Goal: Task Accomplishment & Management: Use online tool/utility

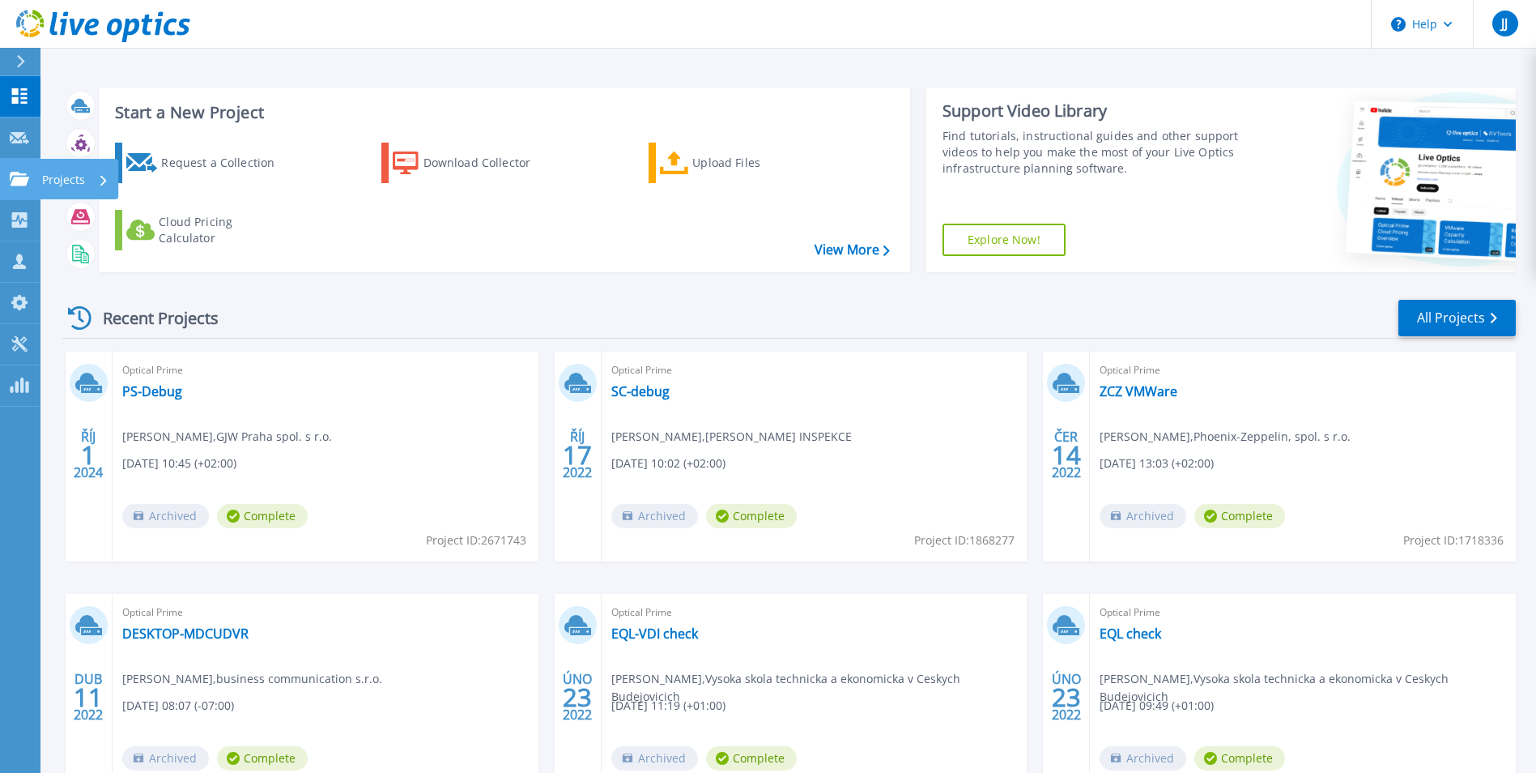
click at [23, 163] on link "Projects Projects" at bounding box center [20, 179] width 40 height 41
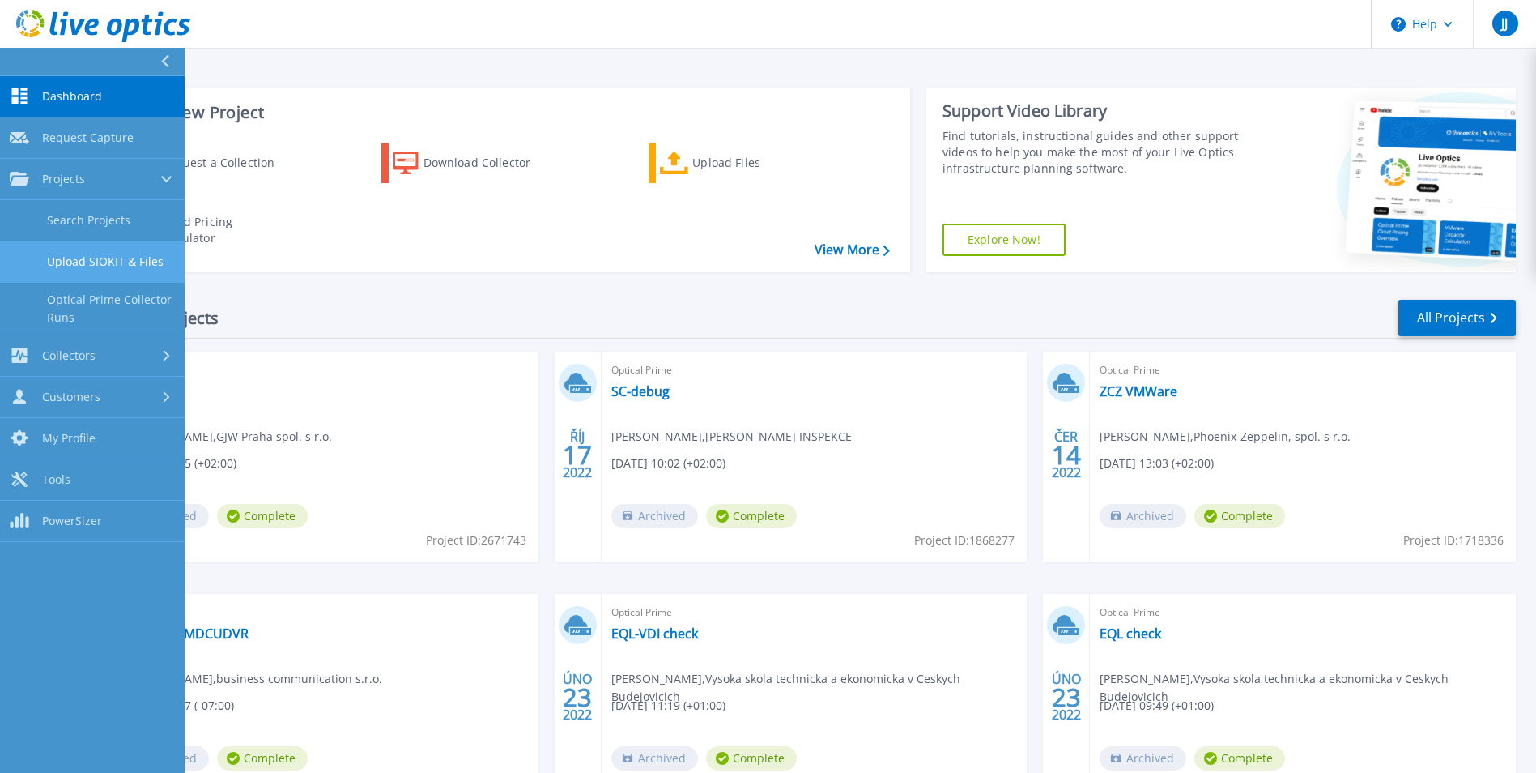
click at [99, 254] on link "Upload SIOKIT & Files" at bounding box center [92, 261] width 185 height 41
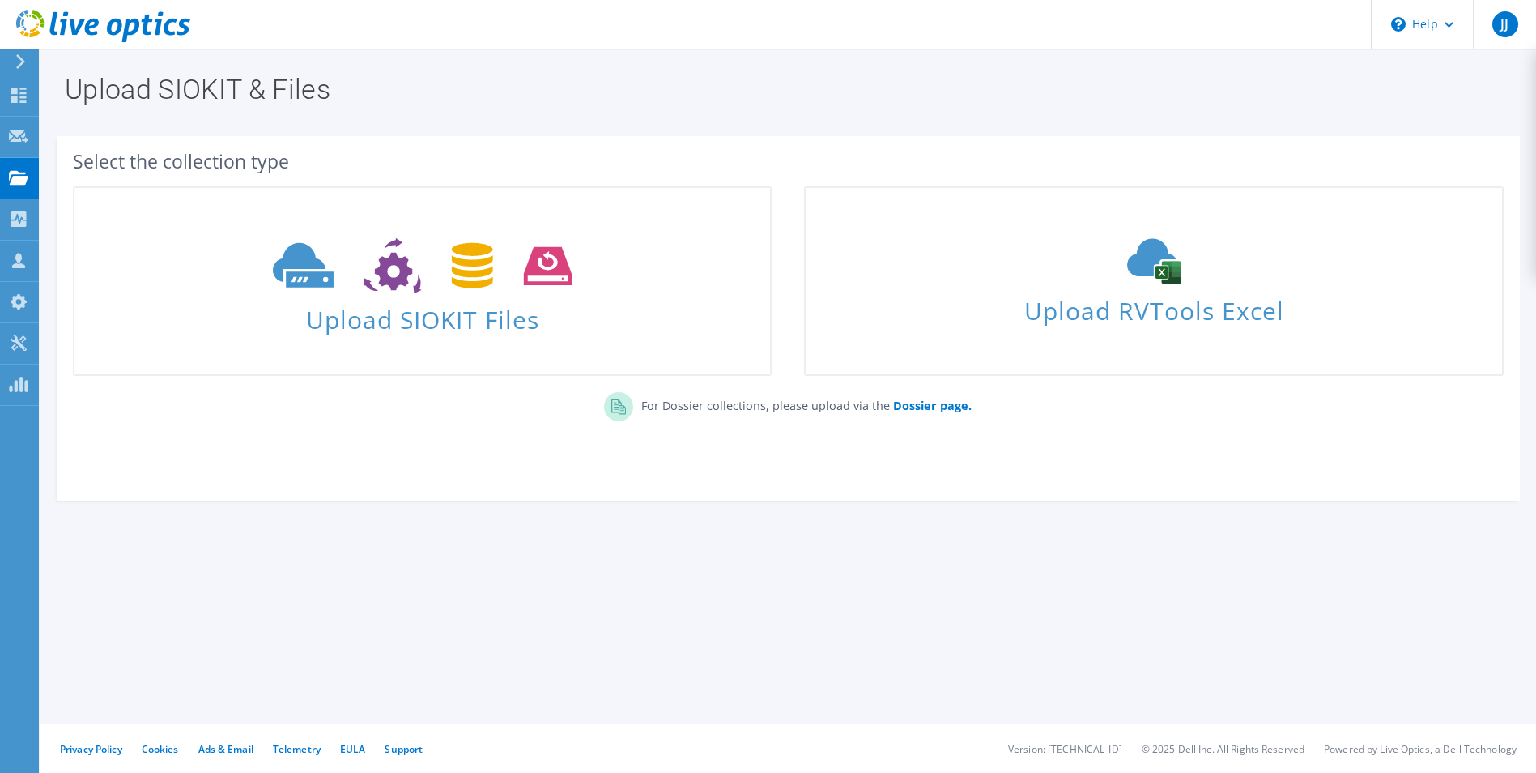
click at [352, 272] on icon at bounding box center [422, 266] width 299 height 56
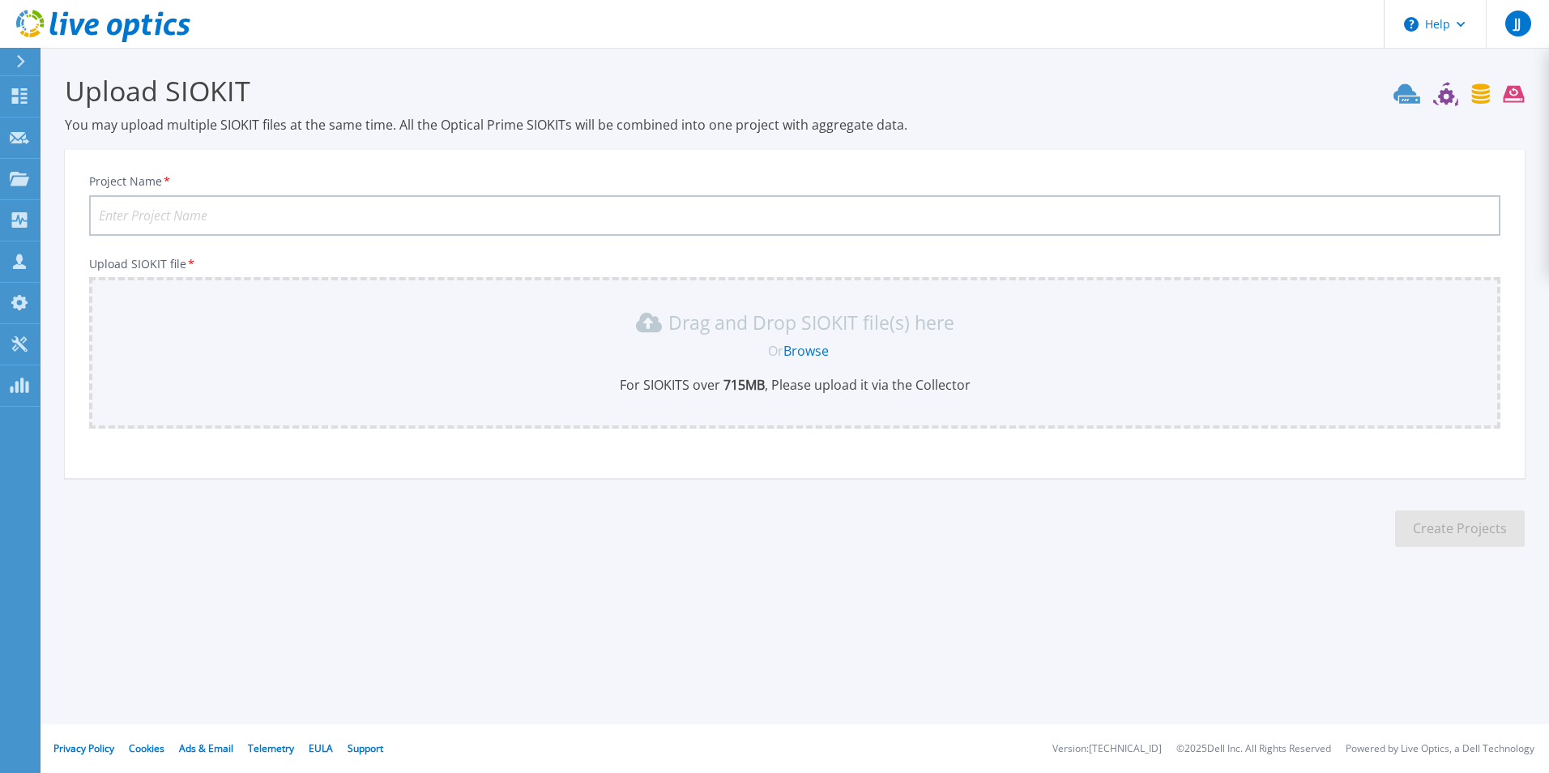
click at [764, 361] on div "Drag and Drop SIOKIT file(s) here Or Browse For SIOKITS over 715 MB , Please up…" at bounding box center [794, 351] width 1391 height 84
click at [816, 348] on link "Browse" at bounding box center [805, 351] width 45 height 18
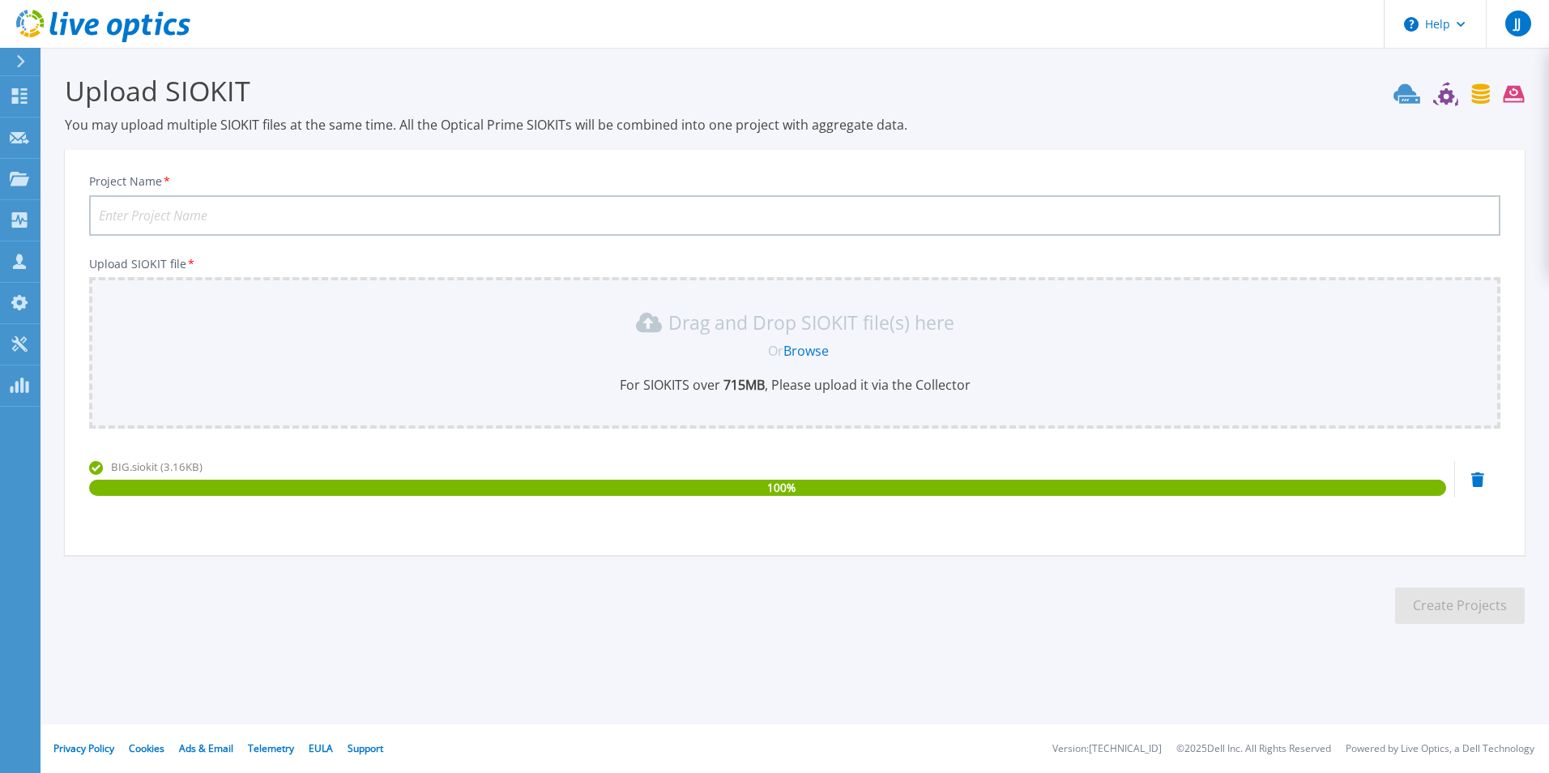
click at [203, 201] on input "Project Name *" at bounding box center [794, 215] width 1411 height 40
type input "B"
type input "logit test"
click at [1414, 593] on button "Create Projects" at bounding box center [1460, 605] width 130 height 36
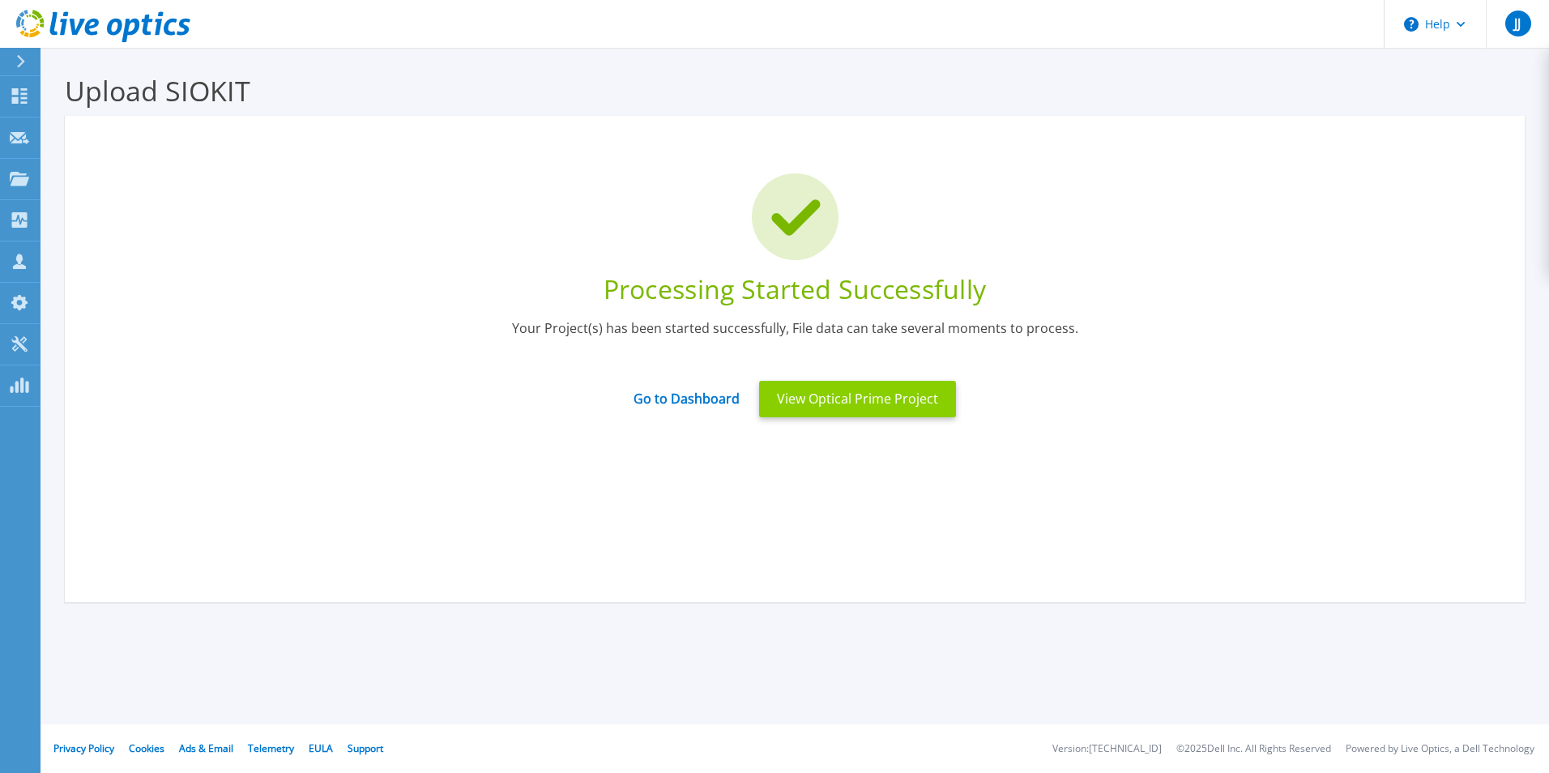
click at [827, 411] on button "View Optical Prime Project" at bounding box center [857, 399] width 197 height 36
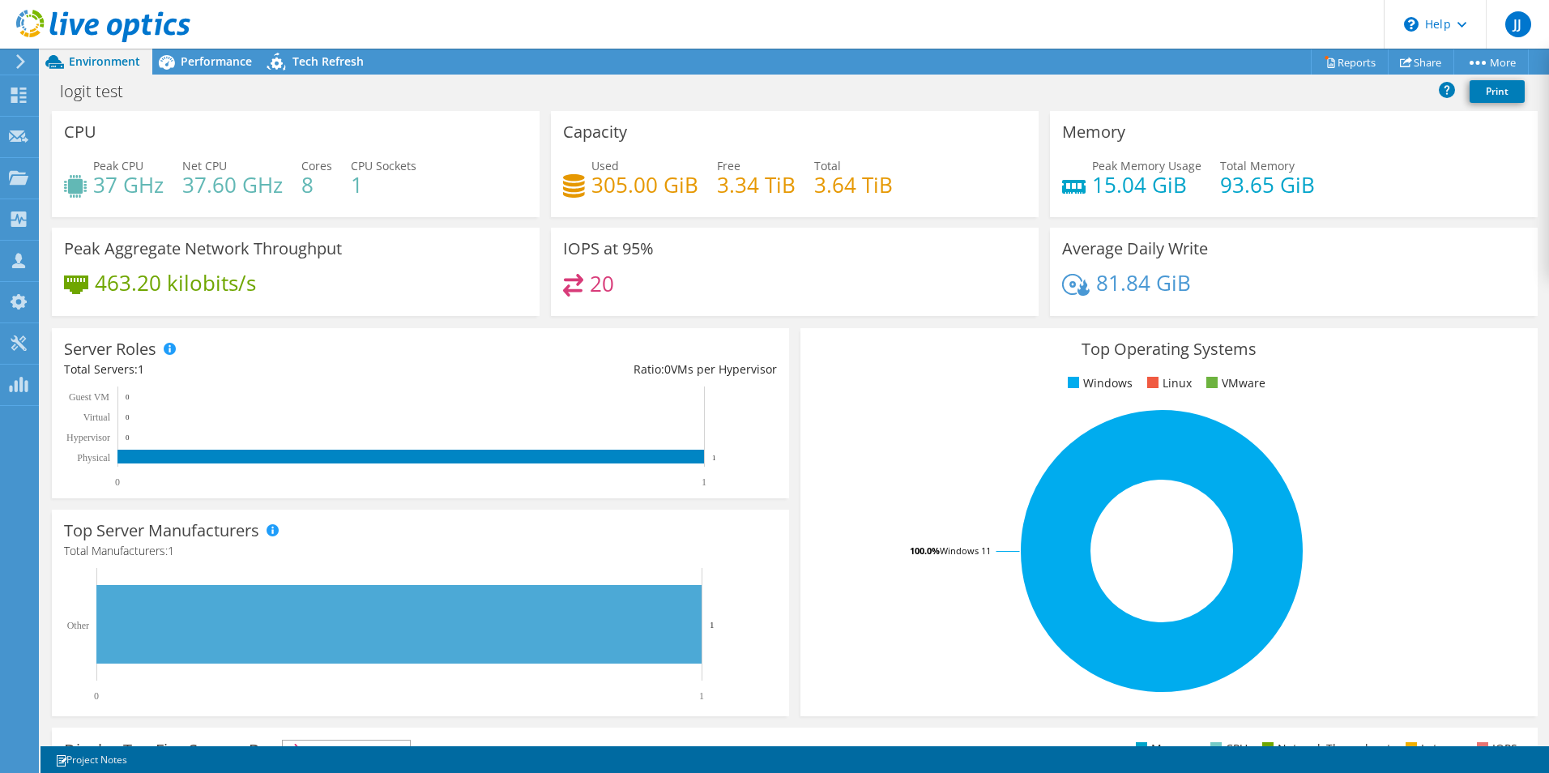
click at [15, 61] on icon at bounding box center [21, 61] width 12 height 15
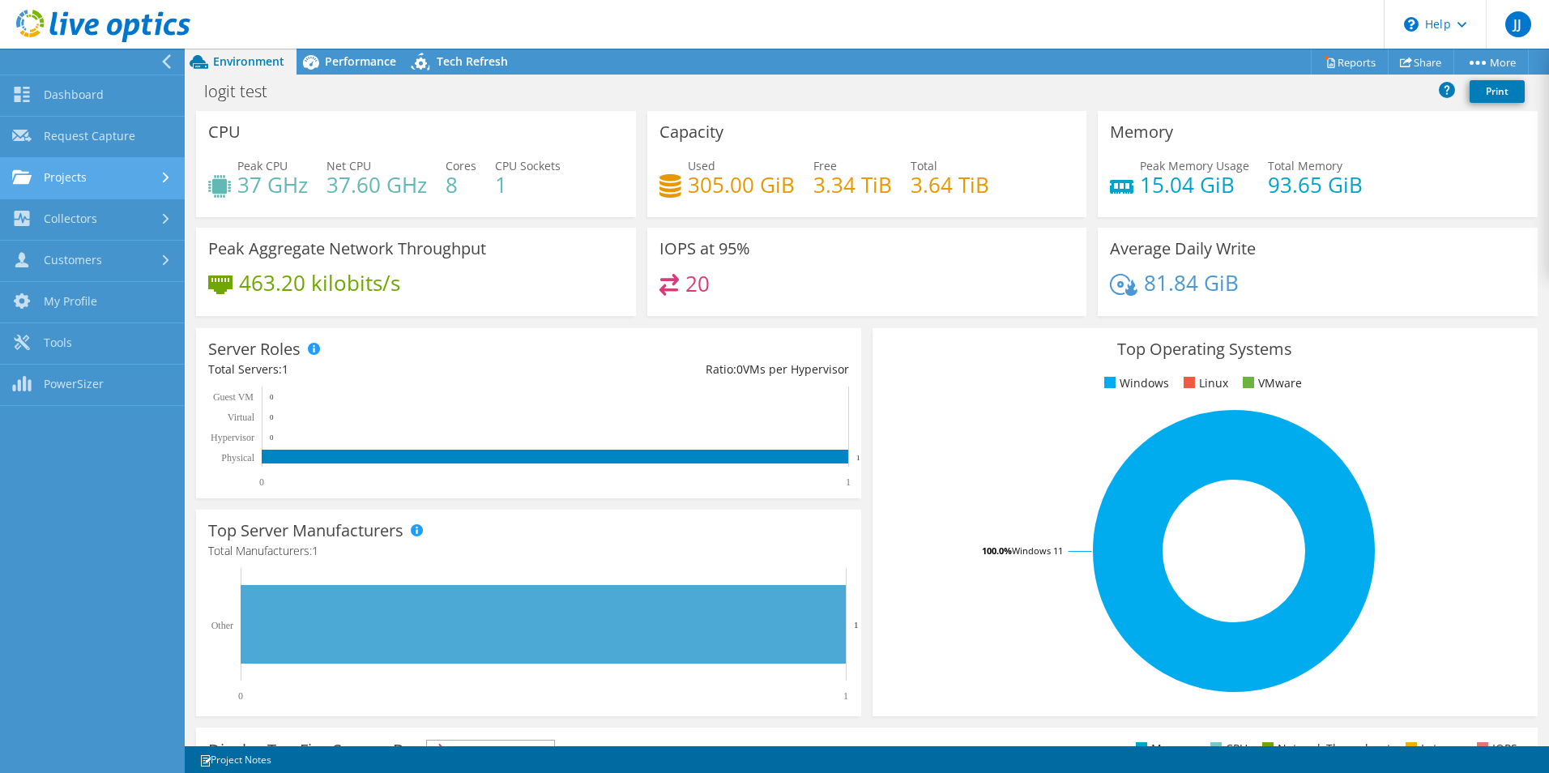
click at [76, 173] on link "Projects" at bounding box center [92, 178] width 185 height 41
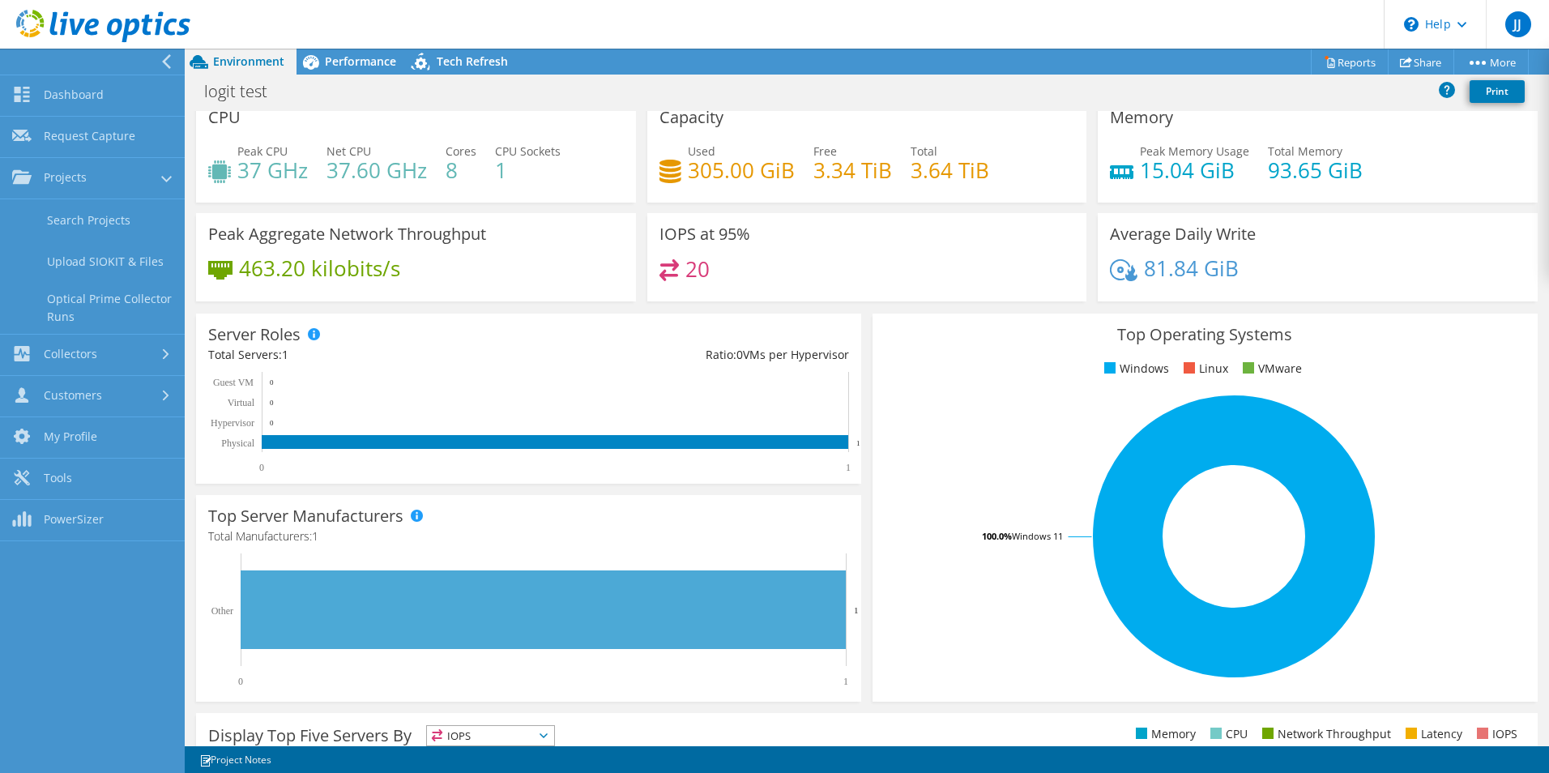
scroll to position [6, 0]
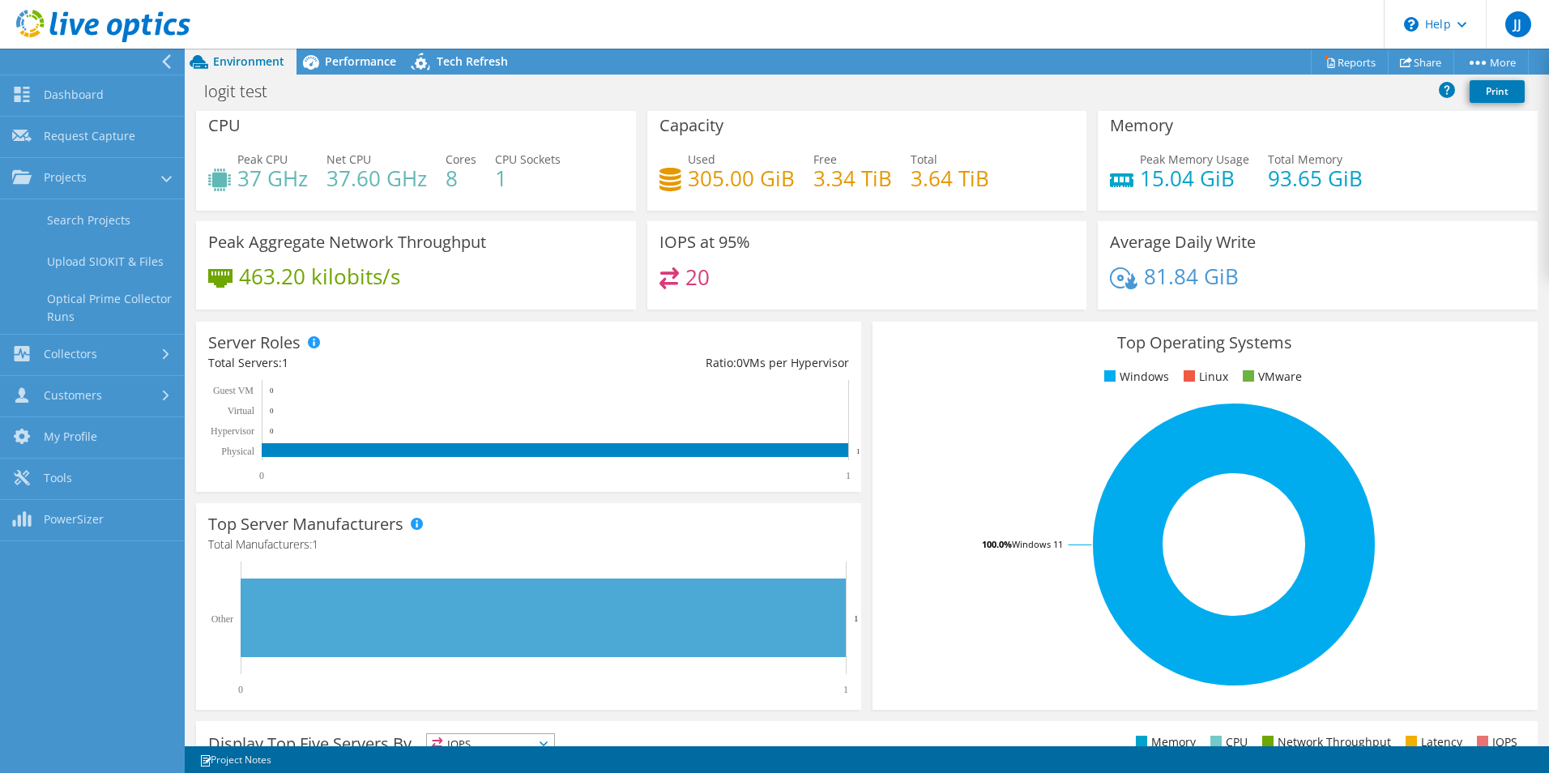
click at [367, 177] on h4 "37.60 GHz" at bounding box center [376, 178] width 100 height 18
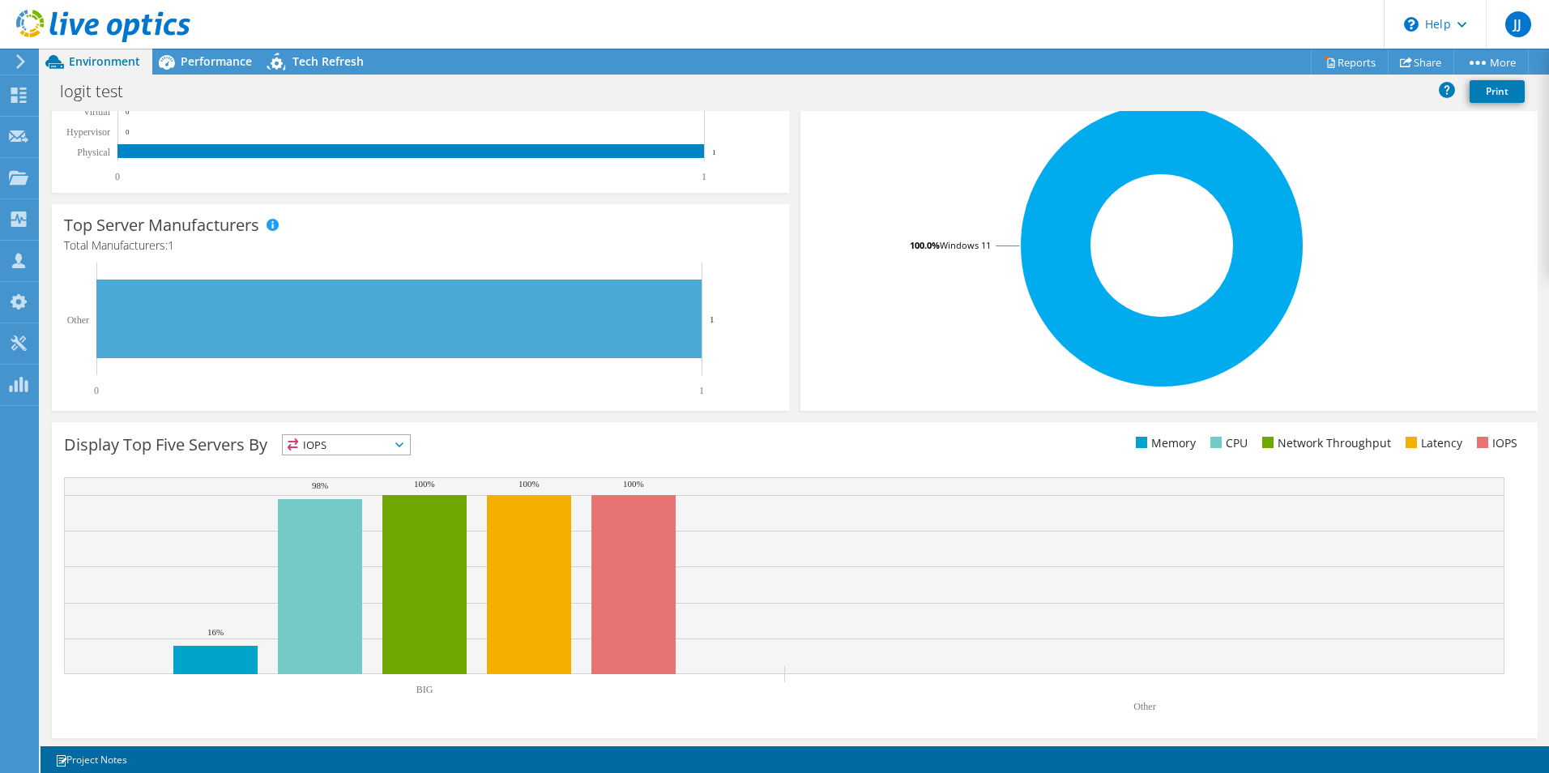
scroll to position [0, 0]
